Goal: Information Seeking & Learning: Learn about a topic

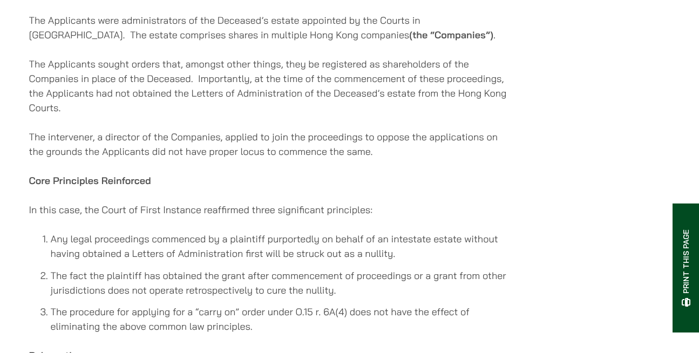
scroll to position [896, 0]
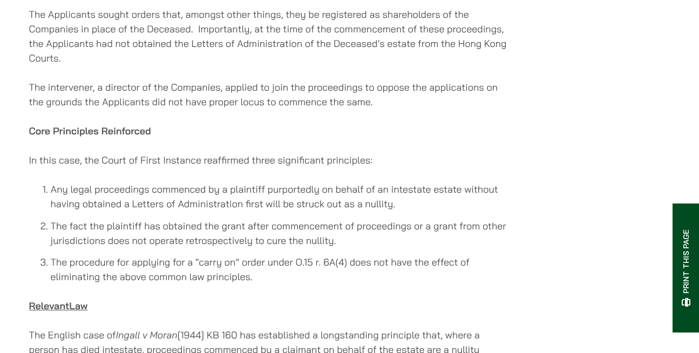
click at [401, 103] on div "[DATE] Prepared by [PERSON_NAME] (Partner), [PERSON_NAME] (Associate Solicitor)…" at bounding box center [269, 198] width 481 height 1716
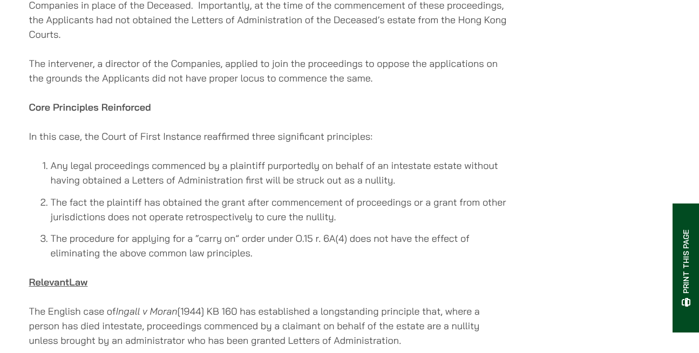
scroll to position [918, 0]
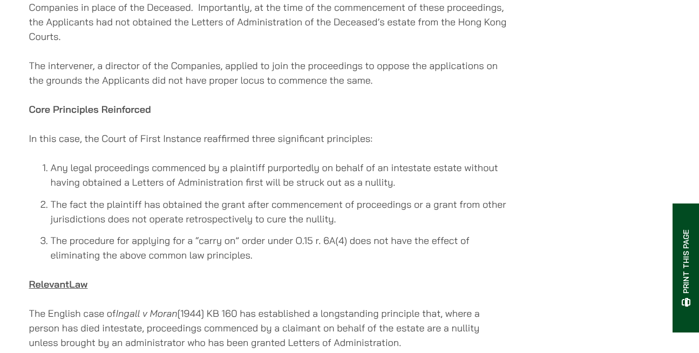
click at [400, 116] on div "[DATE] Prepared by [PERSON_NAME] (Partner), [PERSON_NAME] (Associate Solicitor)…" at bounding box center [269, 177] width 481 height 1716
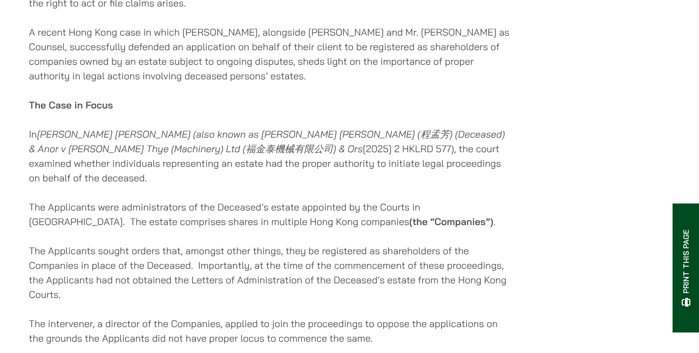
scroll to position [659, 0]
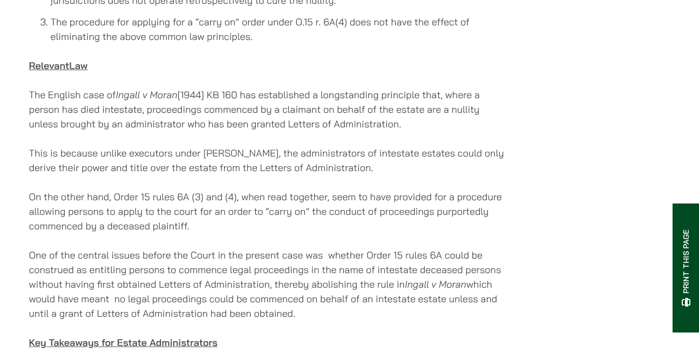
click at [501, 189] on p "On the other hand, Order 15 rules 6A (3) and (4), when read together, seem to h…" at bounding box center [269, 211] width 481 height 44
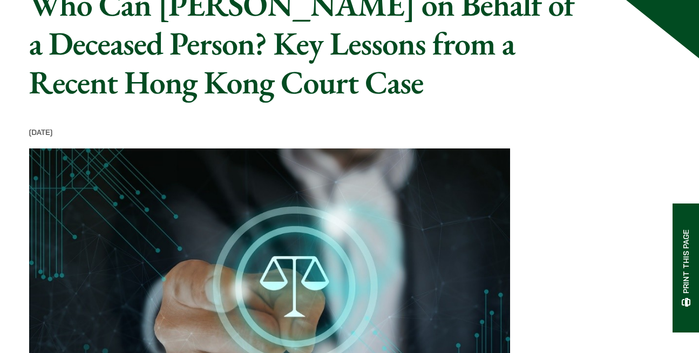
scroll to position [0, 0]
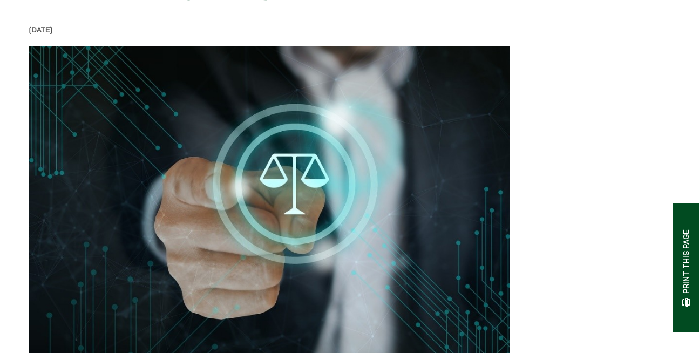
scroll to position [272, 0]
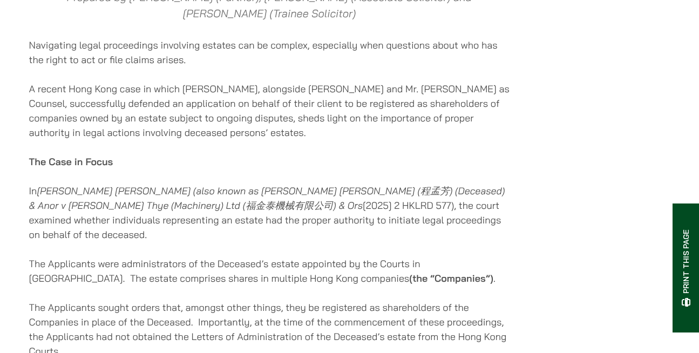
scroll to position [607, 0]
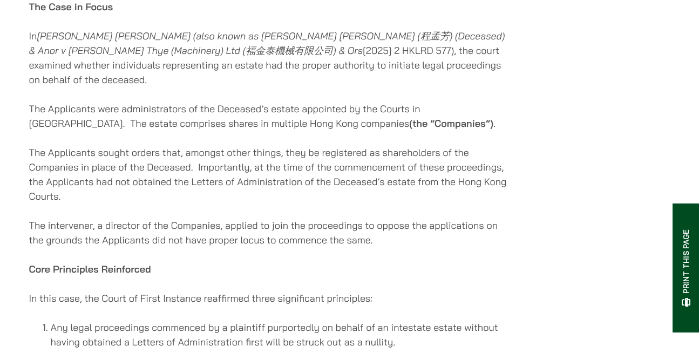
scroll to position [758, 0]
drag, startPoint x: 167, startPoint y: 63, endPoint x: 253, endPoint y: 59, distance: 85.8
click at [253, 59] on p "In [PERSON_NAME] [PERSON_NAME] (also known as [PERSON_NAME] [PERSON_NAME] (程孟芳)…" at bounding box center [269, 58] width 481 height 58
click at [278, 71] on p "In [PERSON_NAME] [PERSON_NAME] (also known as [PERSON_NAME] [PERSON_NAME] (程孟芳)…" at bounding box center [269, 58] width 481 height 58
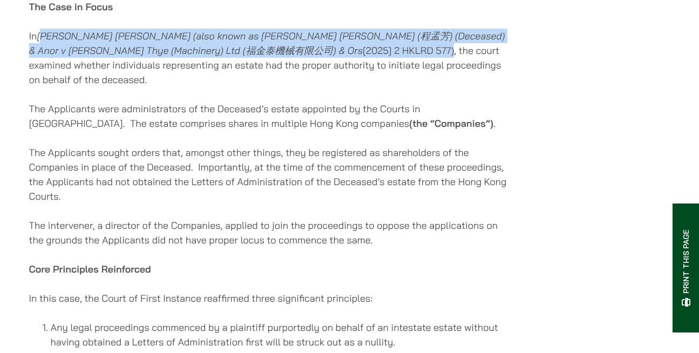
drag, startPoint x: 44, startPoint y: 43, endPoint x: 257, endPoint y: 64, distance: 214.7
click at [257, 64] on p "In [PERSON_NAME] [PERSON_NAME] (also known as [PERSON_NAME] [PERSON_NAME] (程孟芳)…" at bounding box center [269, 58] width 481 height 58
copy p "hing [PERSON_NAME] (also known as [PERSON_NAME] [PERSON_NAME] (程孟芳) (Deceased) …"
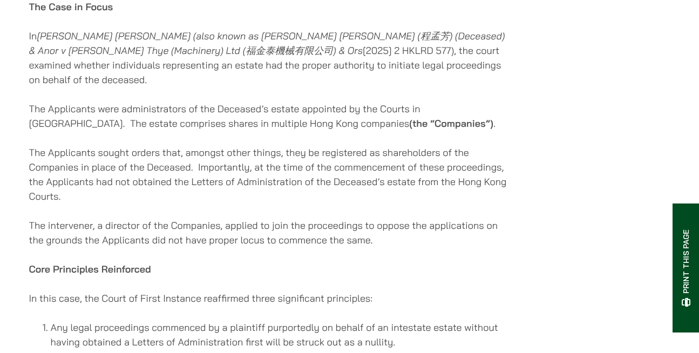
click at [405, 203] on div "[DATE] Prepared by [PERSON_NAME] (Partner), [PERSON_NAME] (Associate Solicitor)…" at bounding box center [269, 336] width 481 height 1716
click at [406, 242] on div "[DATE] Prepared by [PERSON_NAME] (Partner), [PERSON_NAME] (Associate Solicitor)…" at bounding box center [269, 336] width 481 height 1716
click at [362, 136] on div "[DATE] Prepared by [PERSON_NAME] (Partner), [PERSON_NAME] (Associate Solicitor)…" at bounding box center [269, 336] width 481 height 1716
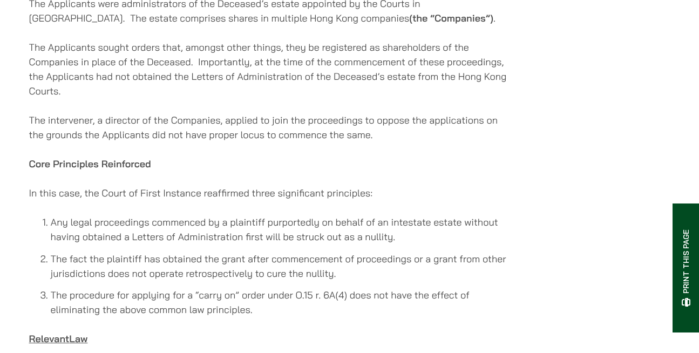
scroll to position [866, 0]
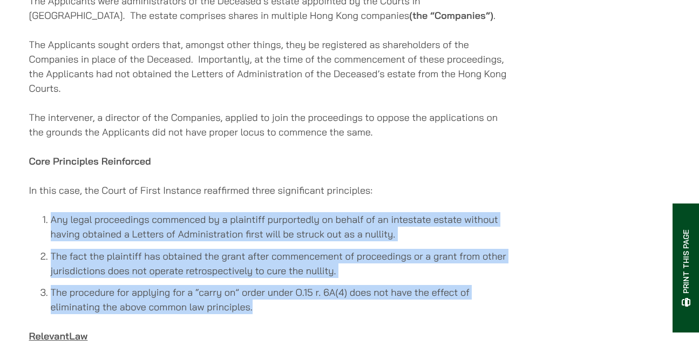
drag, startPoint x: 267, startPoint y: 305, endPoint x: 21, endPoint y: 208, distance: 264.5
copy ol "Any legal proceedings commenced by a plaintiff purportedly on behalf of an inte…"
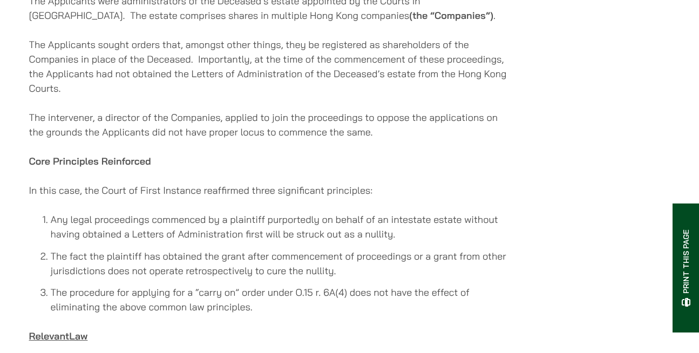
click at [364, 169] on div "[DATE] Prepared by [PERSON_NAME] (Partner), [PERSON_NAME] (Associate Solicitor)…" at bounding box center [269, 228] width 481 height 1716
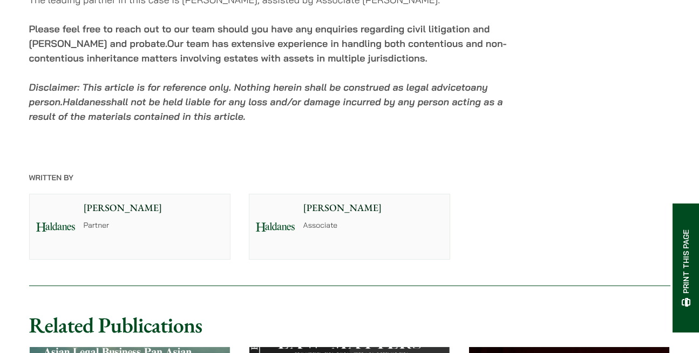
scroll to position [1815, 0]
